Goal: Task Accomplishment & Management: Manage account settings

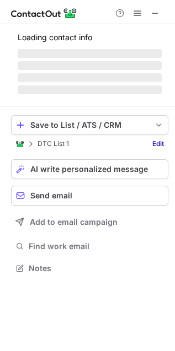
scroll to position [261, 175]
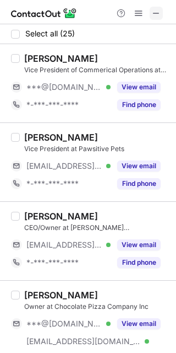
click at [153, 12] on span at bounding box center [156, 13] width 9 height 9
click at [159, 17] on span at bounding box center [156, 13] width 9 height 9
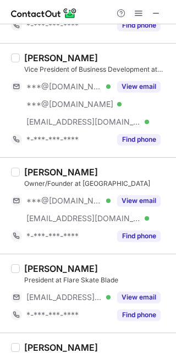
scroll to position [1083, 0]
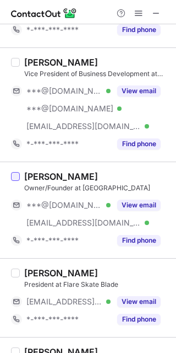
click at [18, 181] on div at bounding box center [15, 176] width 9 height 9
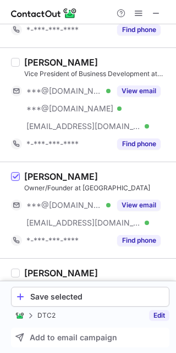
click at [160, 311] on link "Edit" at bounding box center [159, 315] width 20 height 11
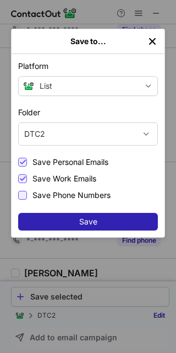
click at [23, 197] on div at bounding box center [22, 195] width 9 height 9
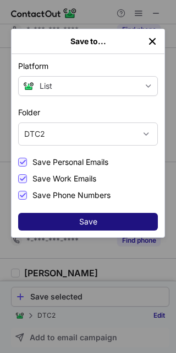
click at [85, 216] on button "Save" at bounding box center [88, 222] width 140 height 18
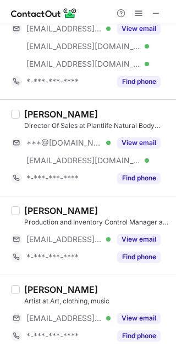
scroll to position [174, 0]
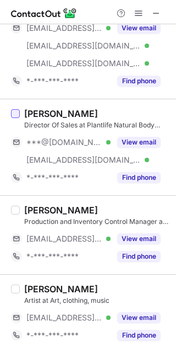
click at [14, 112] on div at bounding box center [15, 113] width 9 height 9
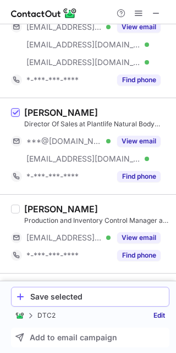
click at [119, 293] on div "Save selected" at bounding box center [97, 296] width 134 height 9
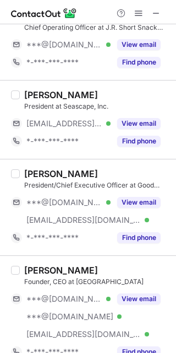
scroll to position [2019, 0]
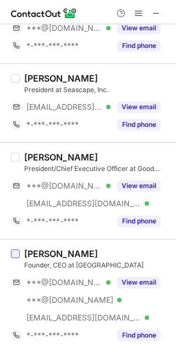
click at [15, 253] on div at bounding box center [15, 253] width 9 height 9
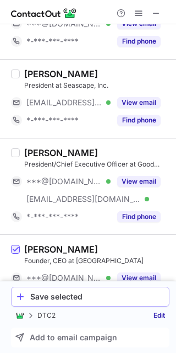
click at [96, 297] on div "Save selected" at bounding box center [97, 296] width 134 height 9
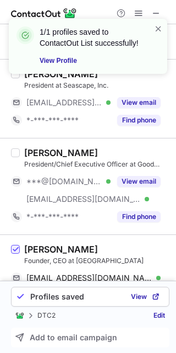
scroll to position [2350, 0]
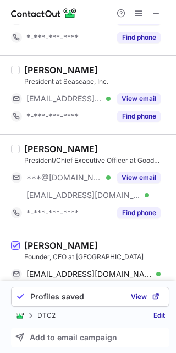
click at [137, 12] on span at bounding box center [138, 13] width 9 height 9
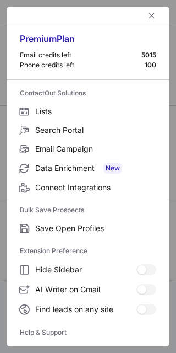
scroll to position [2036, 0]
click at [148, 12] on span "left-button" at bounding box center [152, 15] width 9 height 9
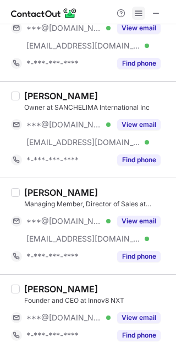
click at [142, 9] on span at bounding box center [138, 13] width 9 height 9
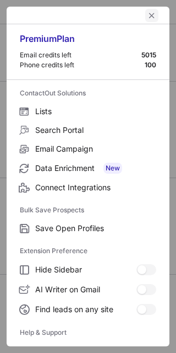
click at [148, 17] on span "left-button" at bounding box center [152, 15] width 9 height 9
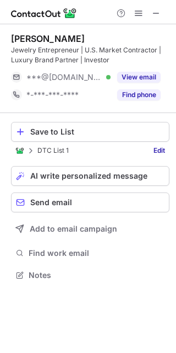
scroll to position [267, 176]
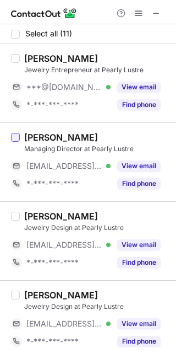
click at [16, 140] on div at bounding box center [15, 137] width 9 height 9
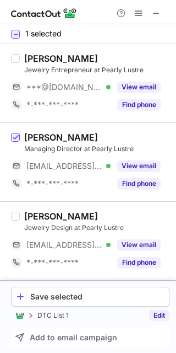
click at [157, 314] on link "Edit" at bounding box center [159, 315] width 20 height 11
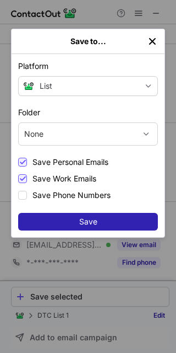
click at [152, 44] on img "left-button" at bounding box center [152, 41] width 11 height 11
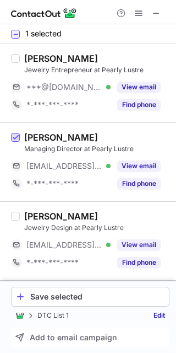
click at [16, 133] on span at bounding box center [15, 137] width 9 height 9
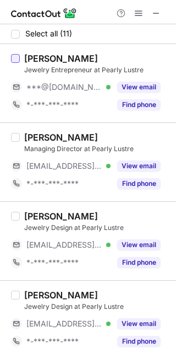
click at [16, 59] on div at bounding box center [15, 58] width 9 height 9
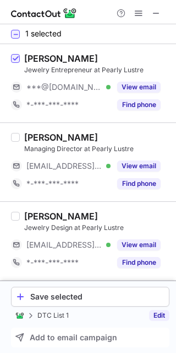
click at [159, 315] on link "Edit" at bounding box center [159, 315] width 20 height 11
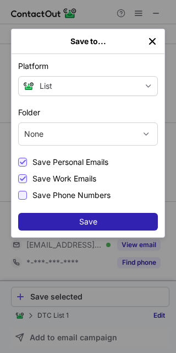
click at [26, 197] on div at bounding box center [22, 195] width 9 height 9
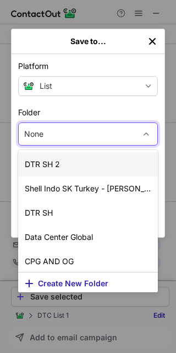
click at [66, 133] on div "None" at bounding box center [77, 134] width 117 height 18
click at [68, 279] on span "Create New Folder" at bounding box center [73, 283] width 71 height 9
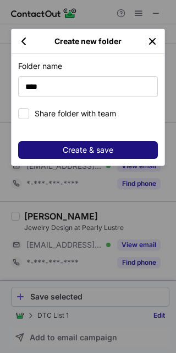
type input "****"
click at [90, 149] on span "Create & save" at bounding box center [88, 150] width 51 height 9
